Goal: Task Accomplishment & Management: Manage account settings

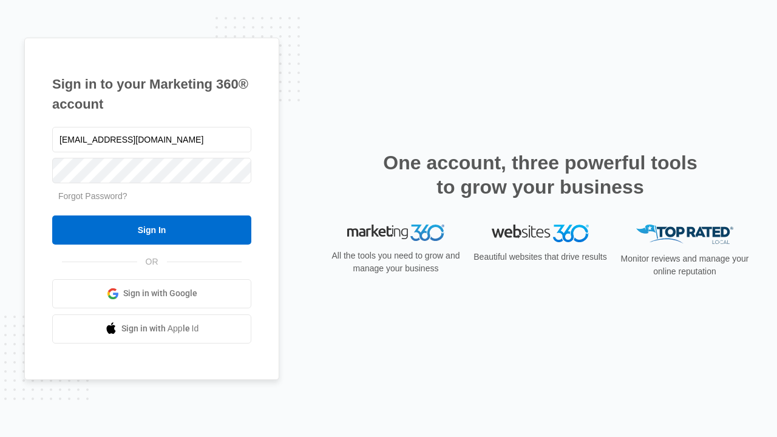
type input "[EMAIL_ADDRESS][DOMAIN_NAME]"
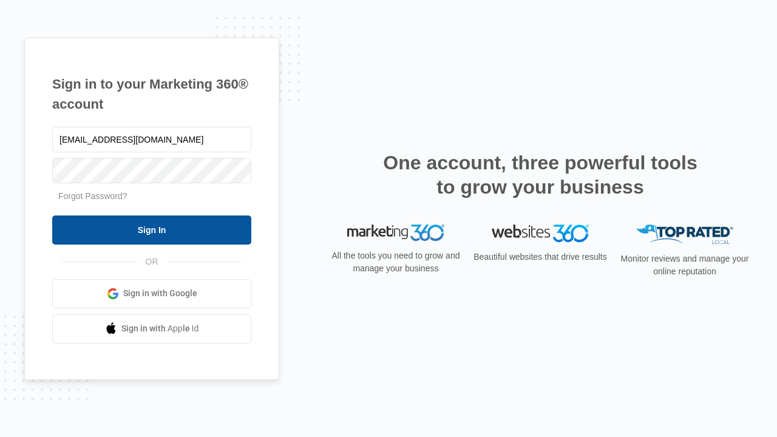
click at [152, 230] on input "Sign In" at bounding box center [151, 230] width 199 height 29
